Goal: Browse casually

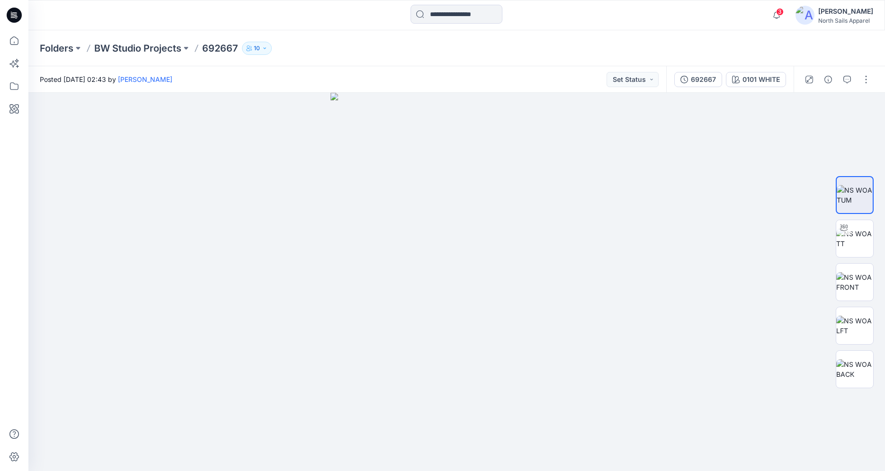
click at [16, 13] on icon at bounding box center [14, 15] width 15 height 15
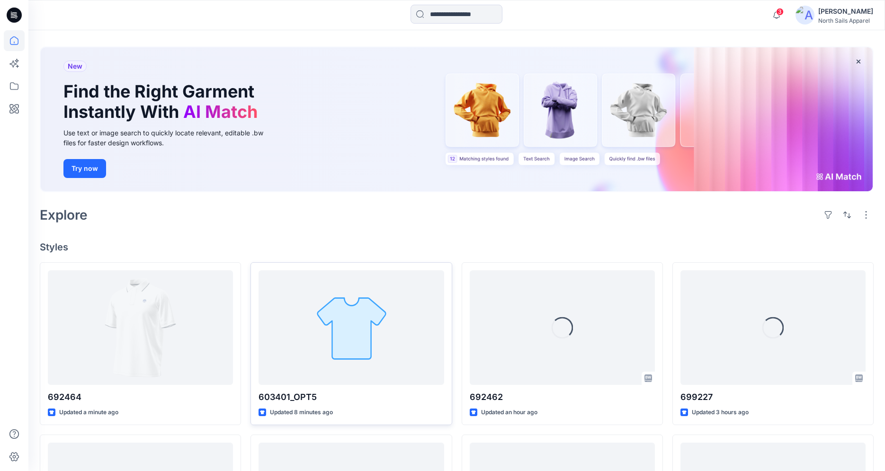
scroll to position [57, 0]
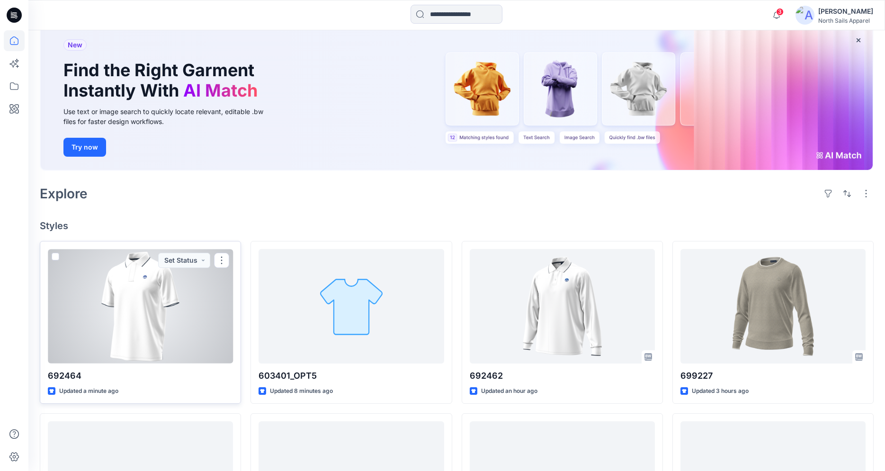
click at [174, 324] on div at bounding box center [140, 306] width 185 height 114
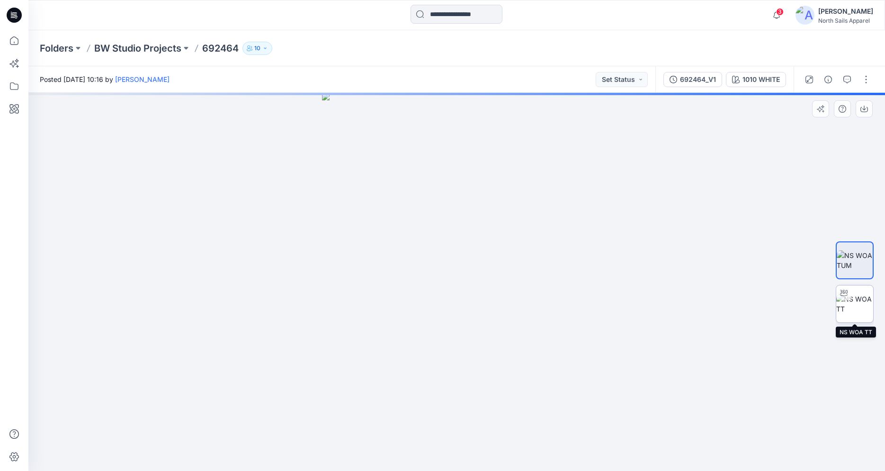
click at [860, 310] on img at bounding box center [854, 304] width 37 height 20
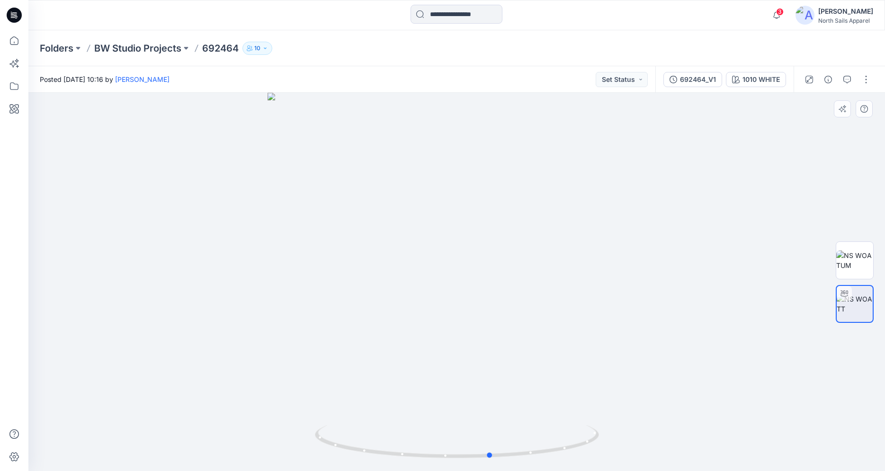
drag, startPoint x: 478, startPoint y: 459, endPoint x: 228, endPoint y: 466, distance: 250.0
click at [228, 466] on div at bounding box center [456, 282] width 856 height 378
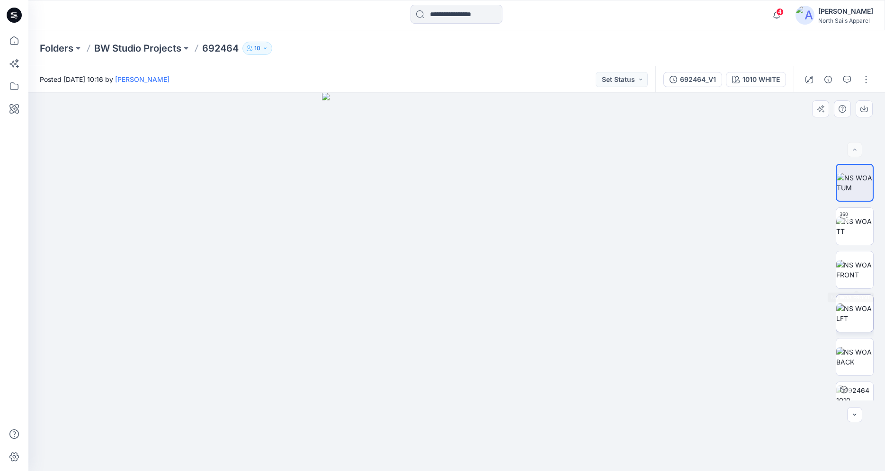
scroll to position [19, 0]
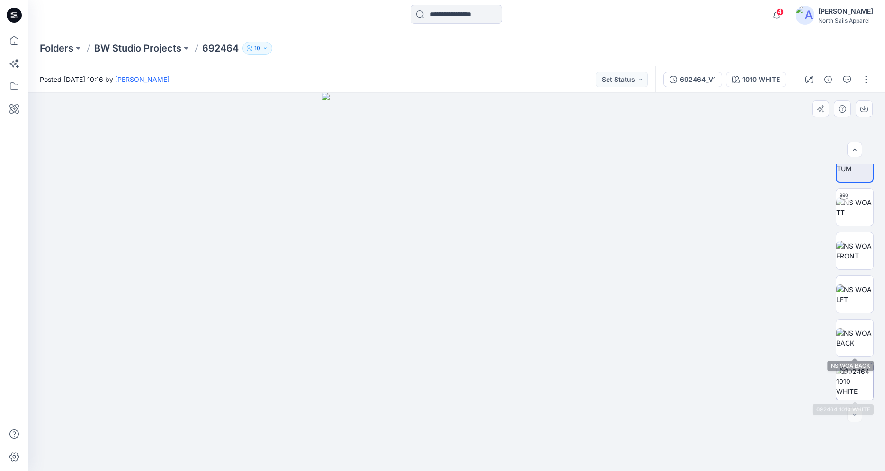
click at [853, 380] on img at bounding box center [854, 381] width 37 height 30
